Goal: Book appointment/travel/reservation

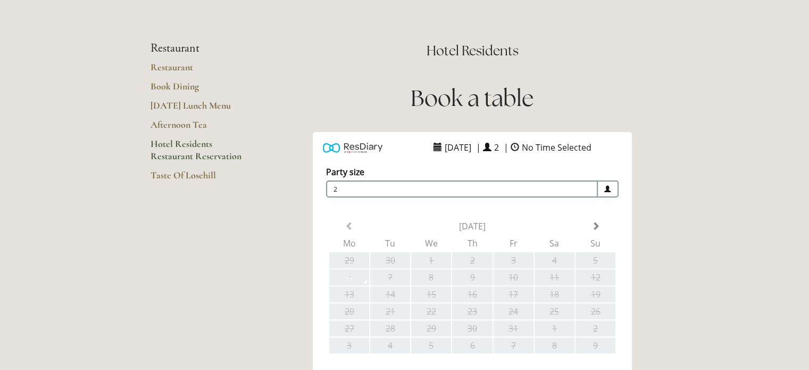
scroll to position [106, 0]
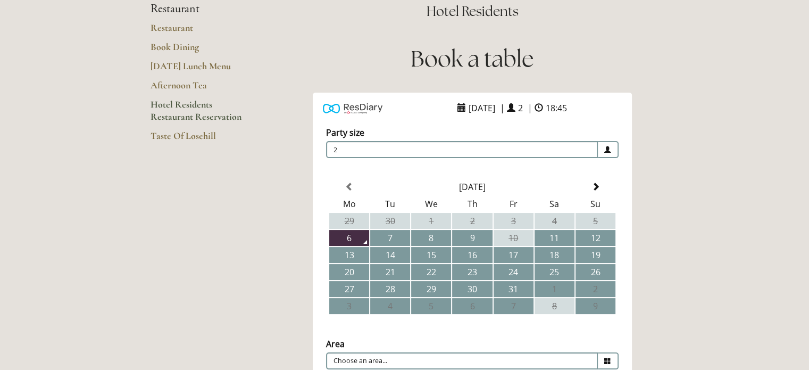
click at [557, 305] on td "8" at bounding box center [555, 306] width 40 height 16
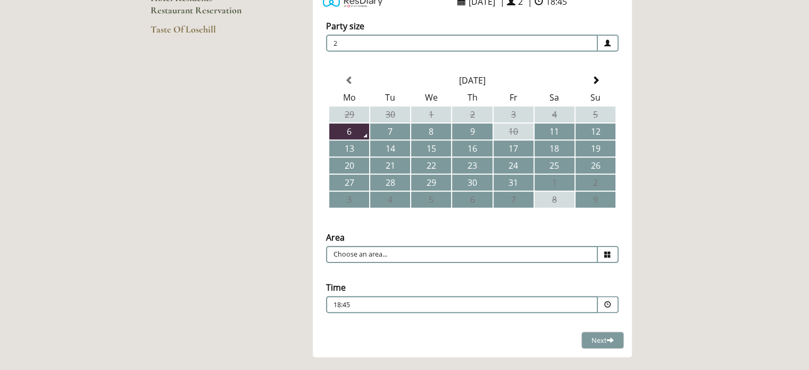
click at [553, 197] on td "8" at bounding box center [555, 200] width 40 height 16
click at [521, 200] on td "7" at bounding box center [514, 200] width 40 height 16
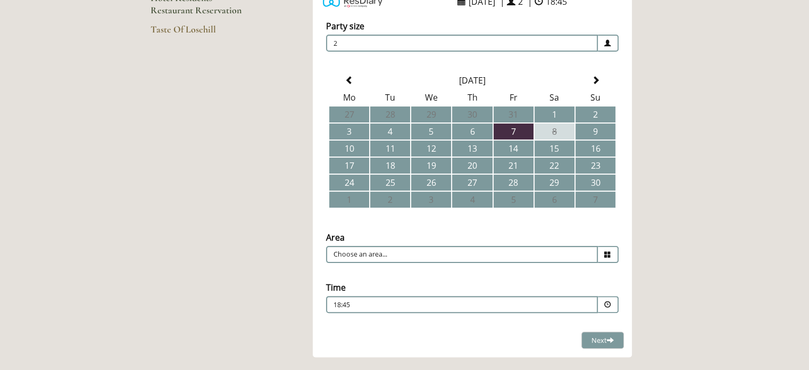
click at [612, 296] on span at bounding box center [608, 304] width 21 height 17
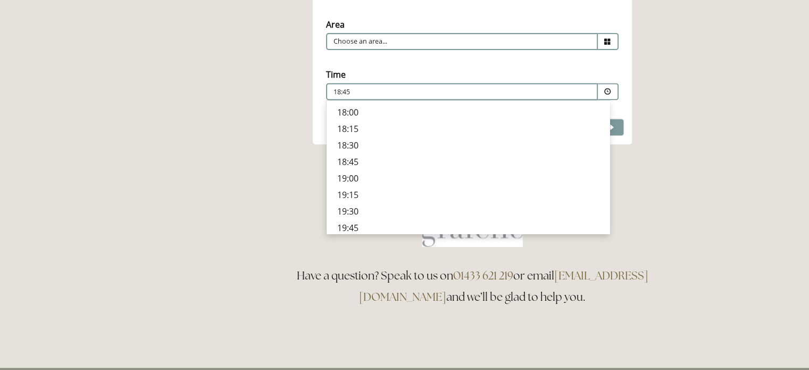
scroll to position [397, 0]
click at [668, 179] on main "Restaurant Restaurant Book Dining Sunday Lunch Menu Afternoon Tea Hotel Residen…" at bounding box center [405, 0] width 543 height 736
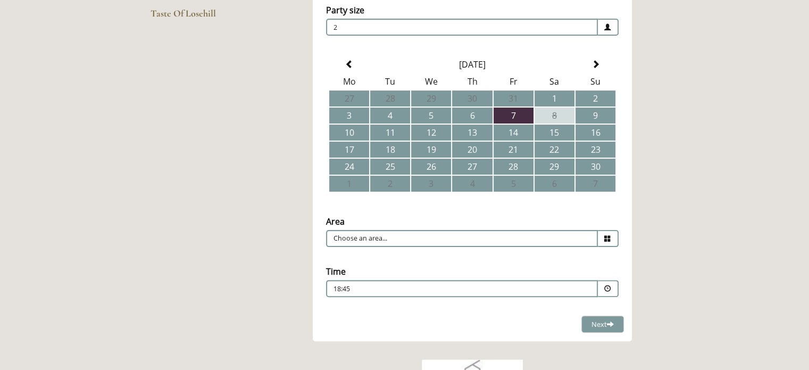
scroll to position [213, 0]
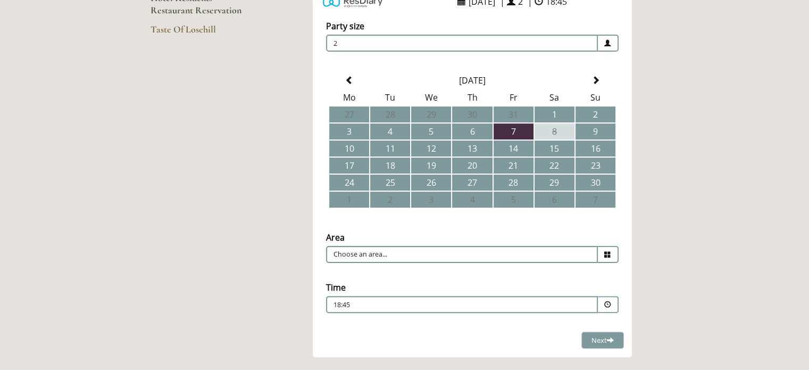
click at [554, 129] on td "8" at bounding box center [555, 131] width 40 height 16
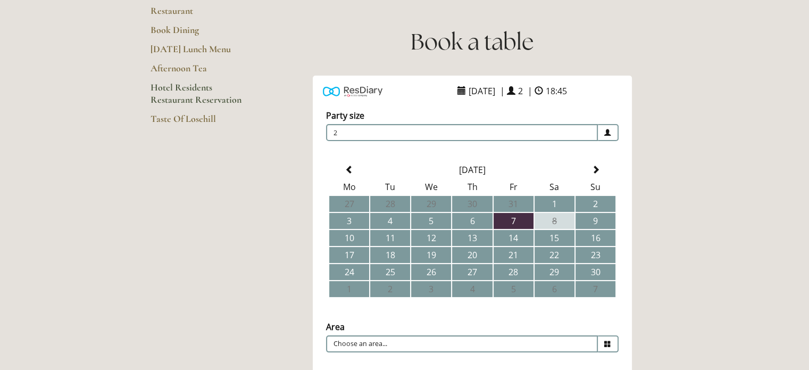
scroll to position [266, 0]
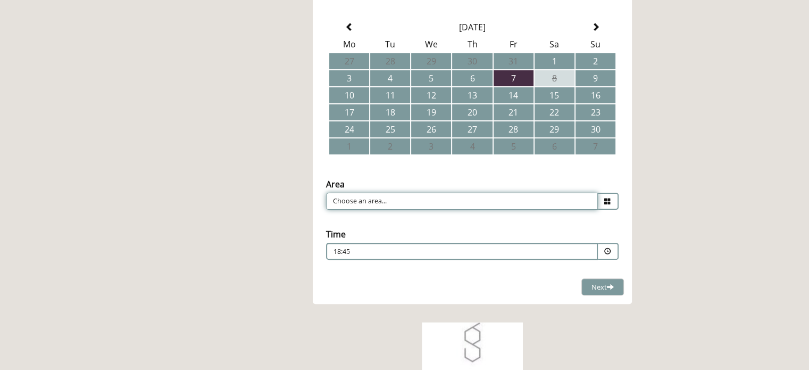
click at [510, 195] on input "Choose an area..." at bounding box center [462, 201] width 272 height 17
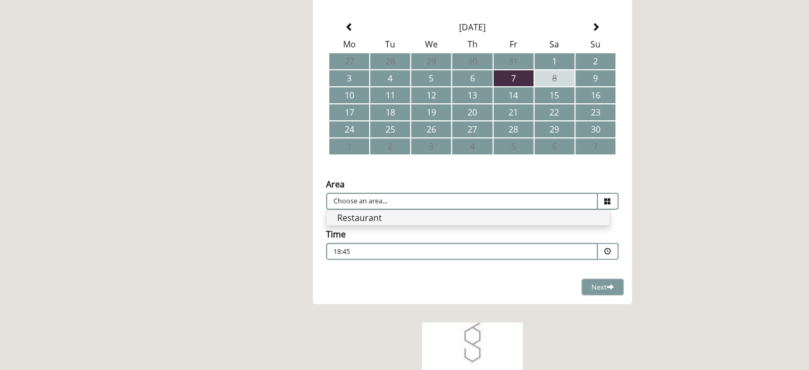
click at [510, 210] on li "Restaurant" at bounding box center [468, 217] width 283 height 15
type input "Restaurant"
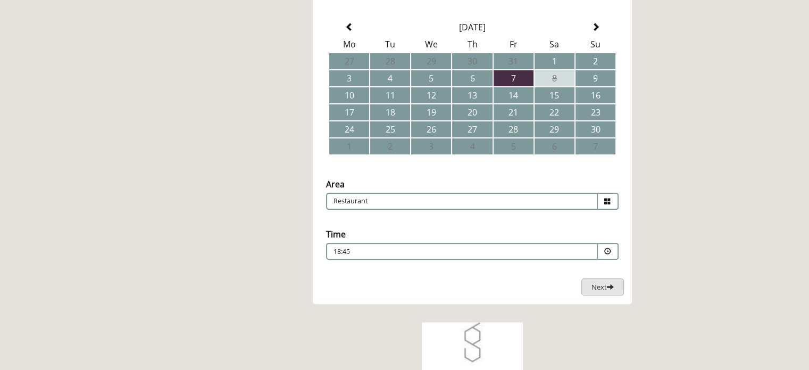
click at [593, 282] on span "Next" at bounding box center [603, 287] width 22 height 10
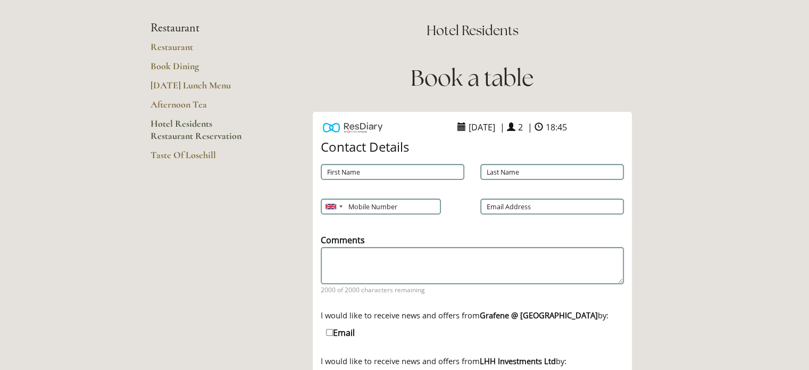
scroll to position [0, 0]
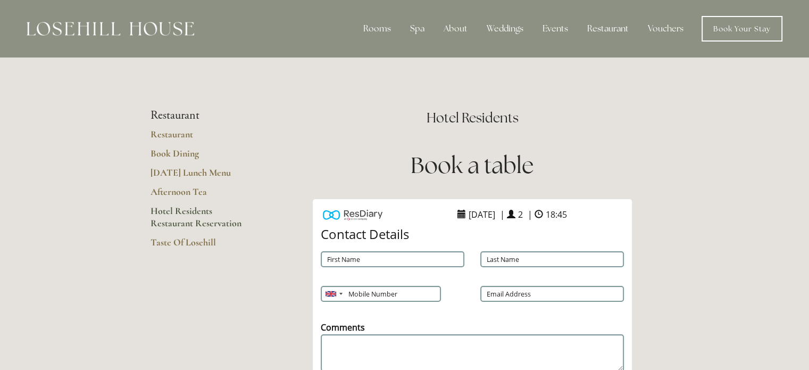
click at [131, 31] on img at bounding box center [111, 29] width 168 height 14
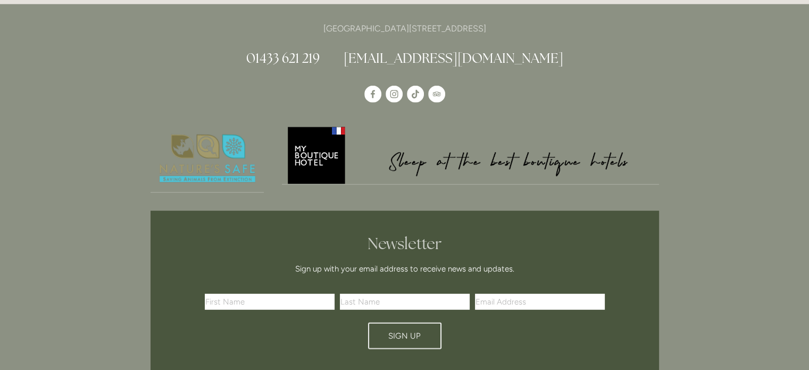
scroll to position [3086, 0]
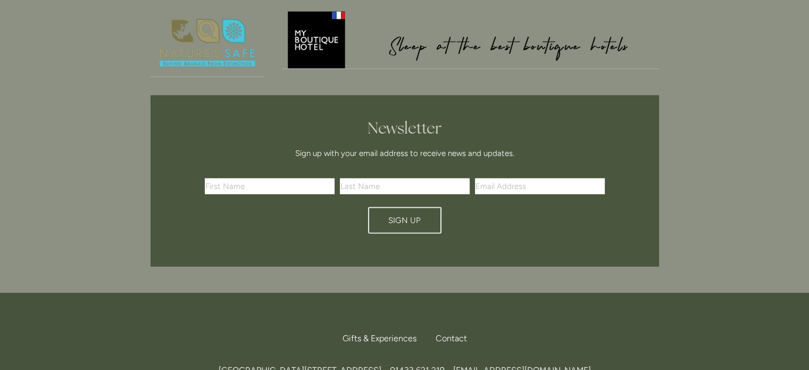
drag, startPoint x: 407, startPoint y: 309, endPoint x: 172, endPoint y: 314, distance: 234.2
click at [219, 365] on span "[GEOGRAPHIC_DATA][STREET_ADDRESS]" at bounding box center [300, 370] width 163 height 10
copy span "[GEOGRAPHIC_DATA][STREET_ADDRESS]"
